Goal: Task Accomplishment & Management: Use online tool/utility

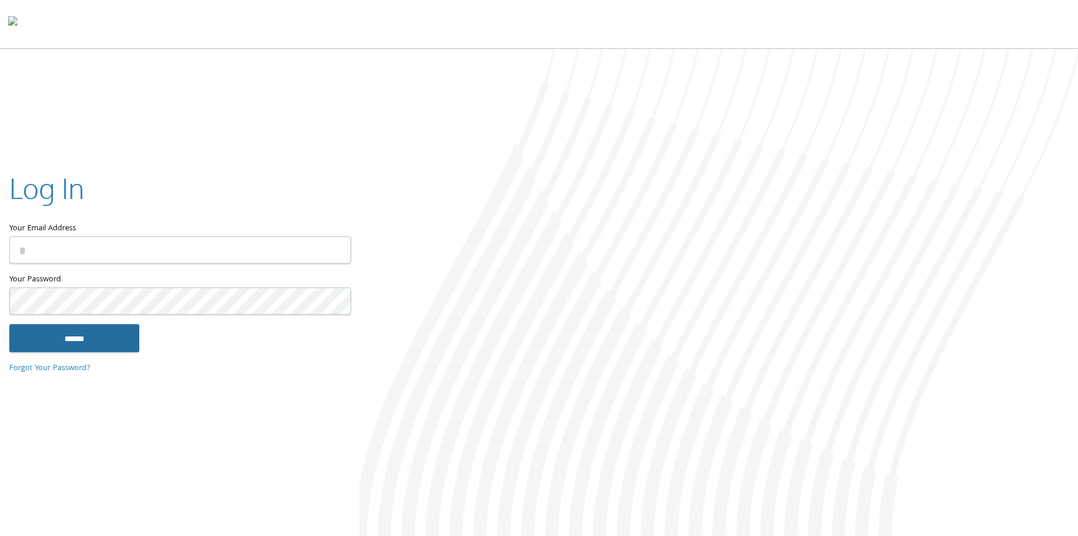
type input "**********"
click at [65, 327] on input "******" at bounding box center [74, 339] width 130 height 28
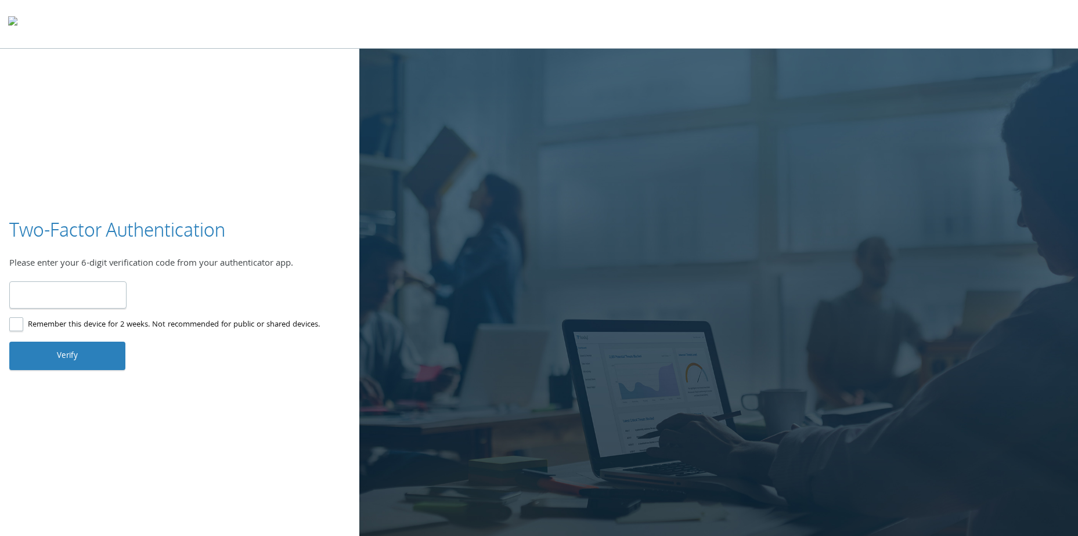
type input "******"
